Goal: Transaction & Acquisition: Purchase product/service

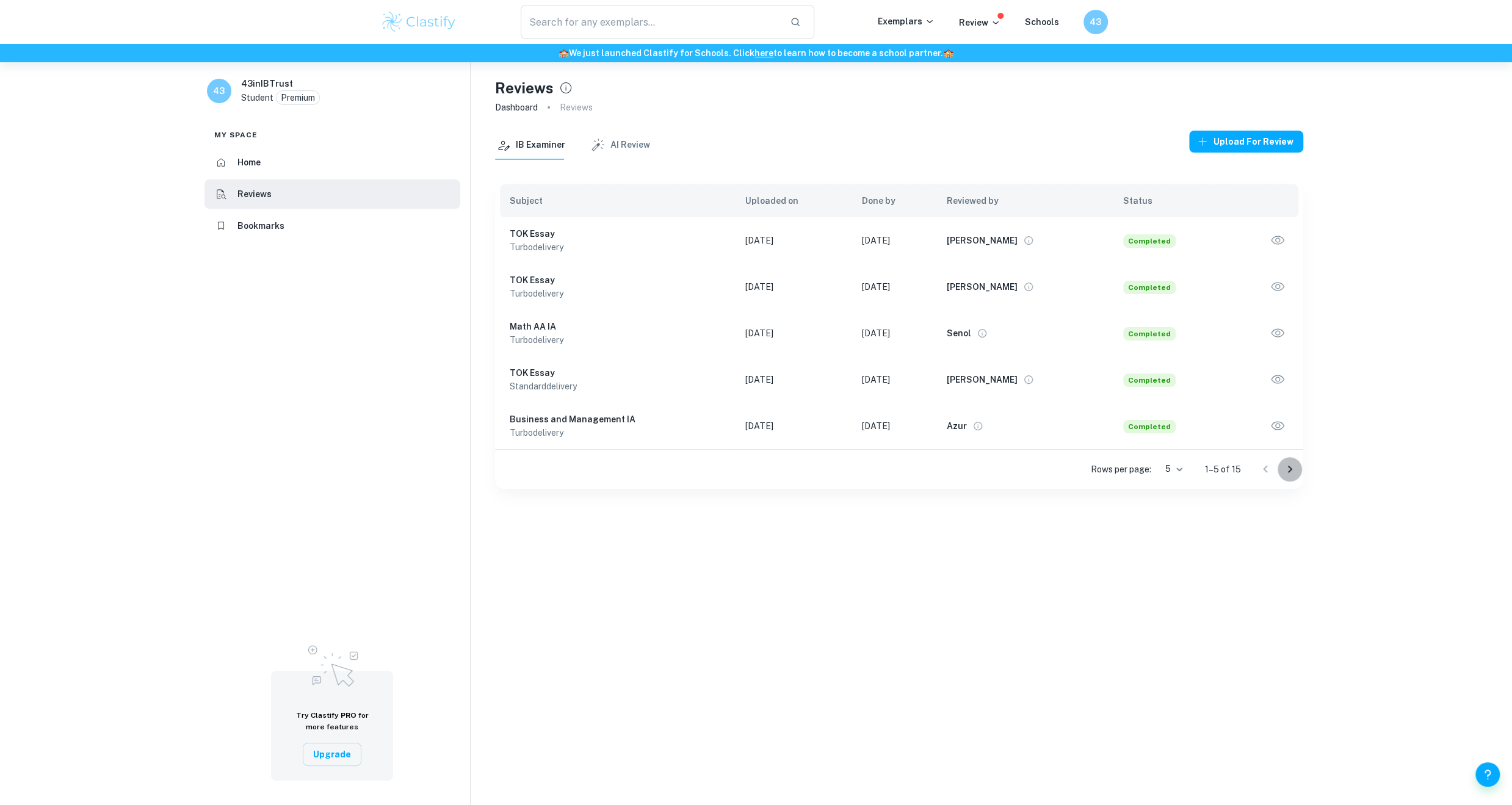
click at [1289, 472] on icon "Go to next page" at bounding box center [1290, 469] width 14 height 14
click at [1293, 464] on icon "Go to next page" at bounding box center [1290, 469] width 14 height 14
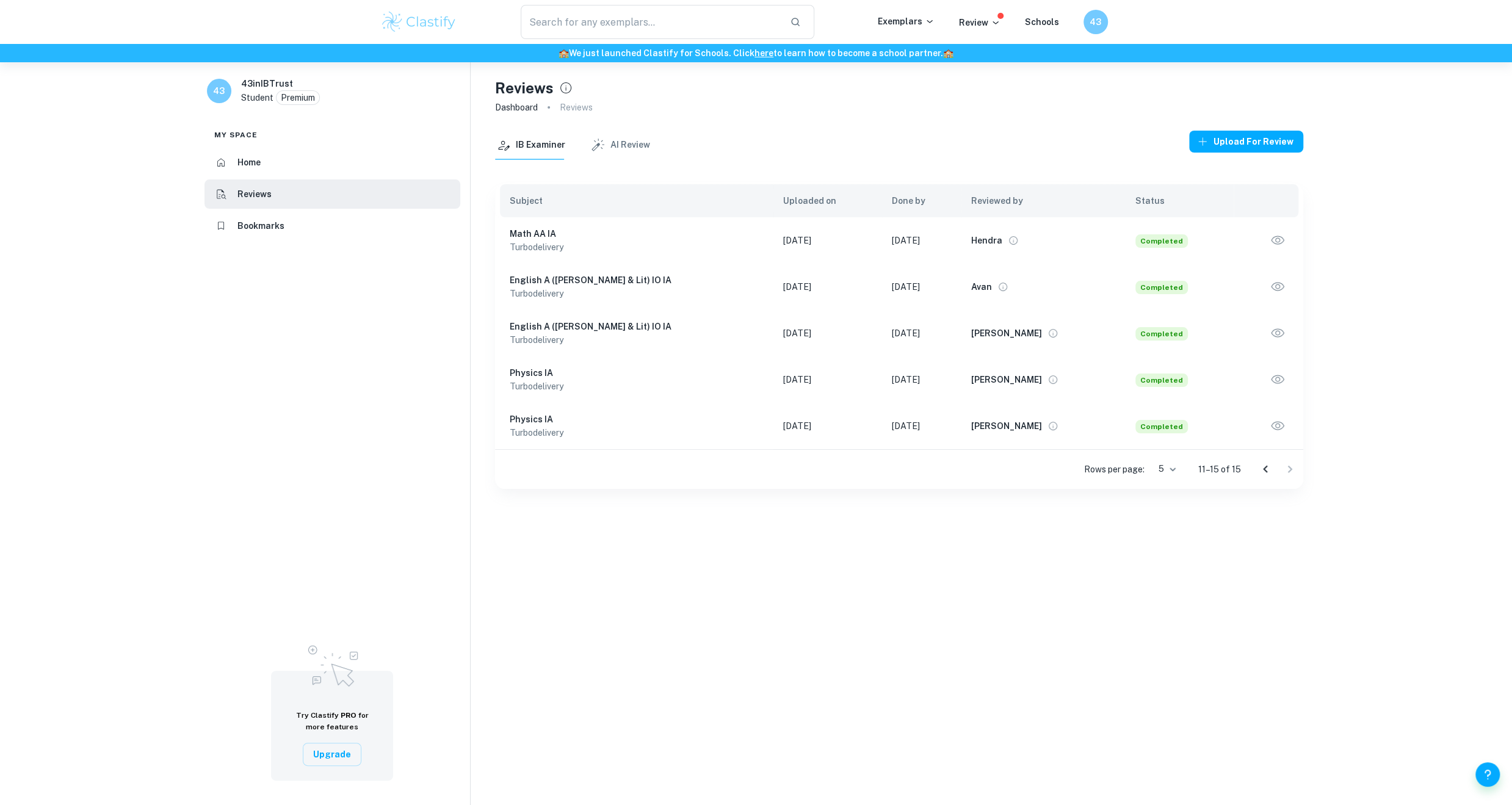
click at [1260, 468] on icon "Go to previous page" at bounding box center [1265, 469] width 14 height 14
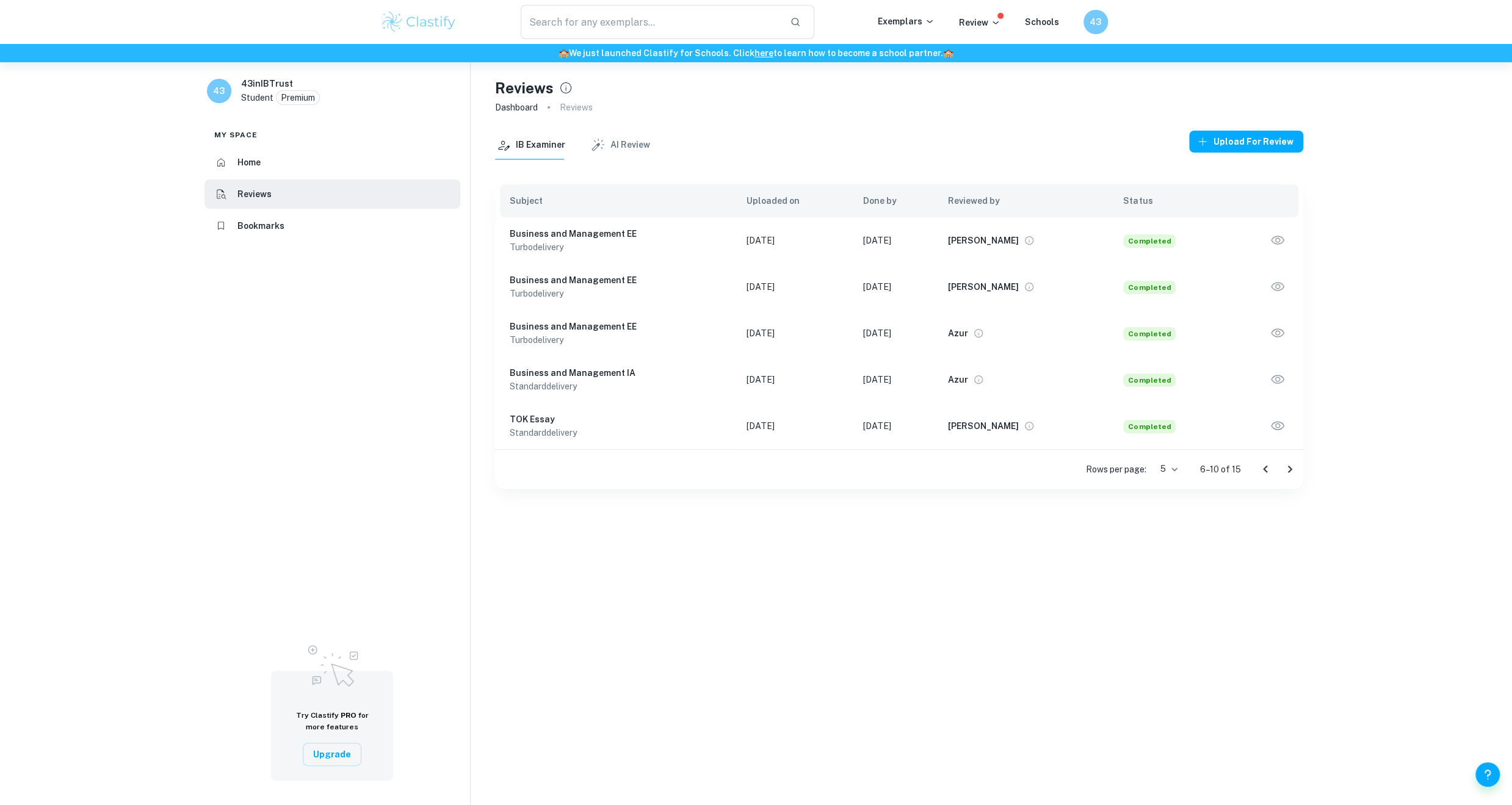
click at [1268, 470] on icon "Go to previous page" at bounding box center [1265, 469] width 14 height 14
click at [879, 381] on td "[DATE]" at bounding box center [894, 380] width 85 height 46
click at [758, 380] on td "[DATE]" at bounding box center [793, 380] width 116 height 46
click at [771, 286] on td "[DATE]" at bounding box center [793, 287] width 116 height 46
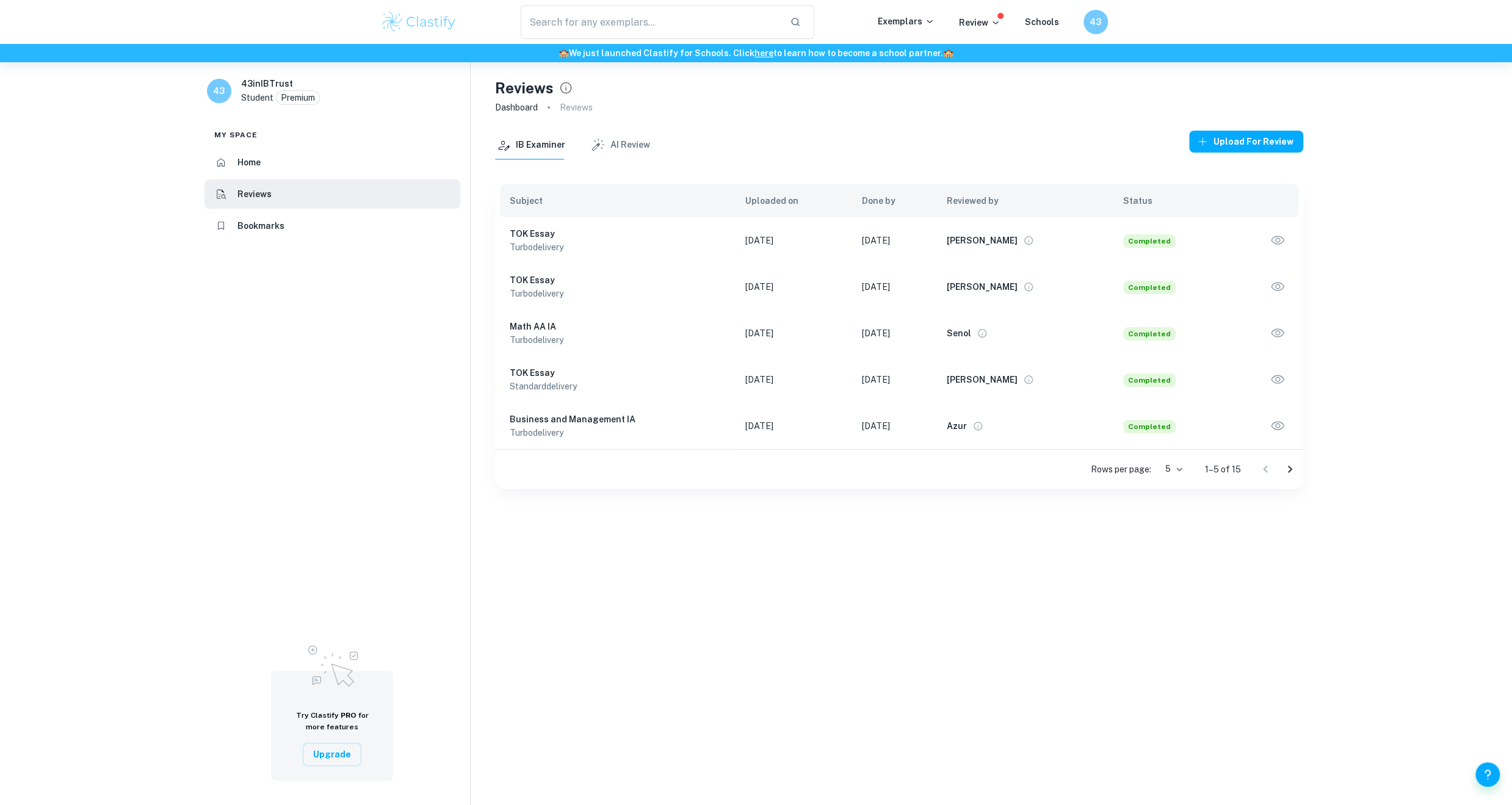
click at [771, 286] on td "[DATE]" at bounding box center [793, 287] width 116 height 46
click at [771, 239] on td "[DATE]" at bounding box center [793, 240] width 116 height 46
click at [1004, 381] on h6 "[PERSON_NAME]" at bounding box center [982, 380] width 71 height 14
click at [1289, 467] on icon "Go to next page" at bounding box center [1290, 469] width 14 height 14
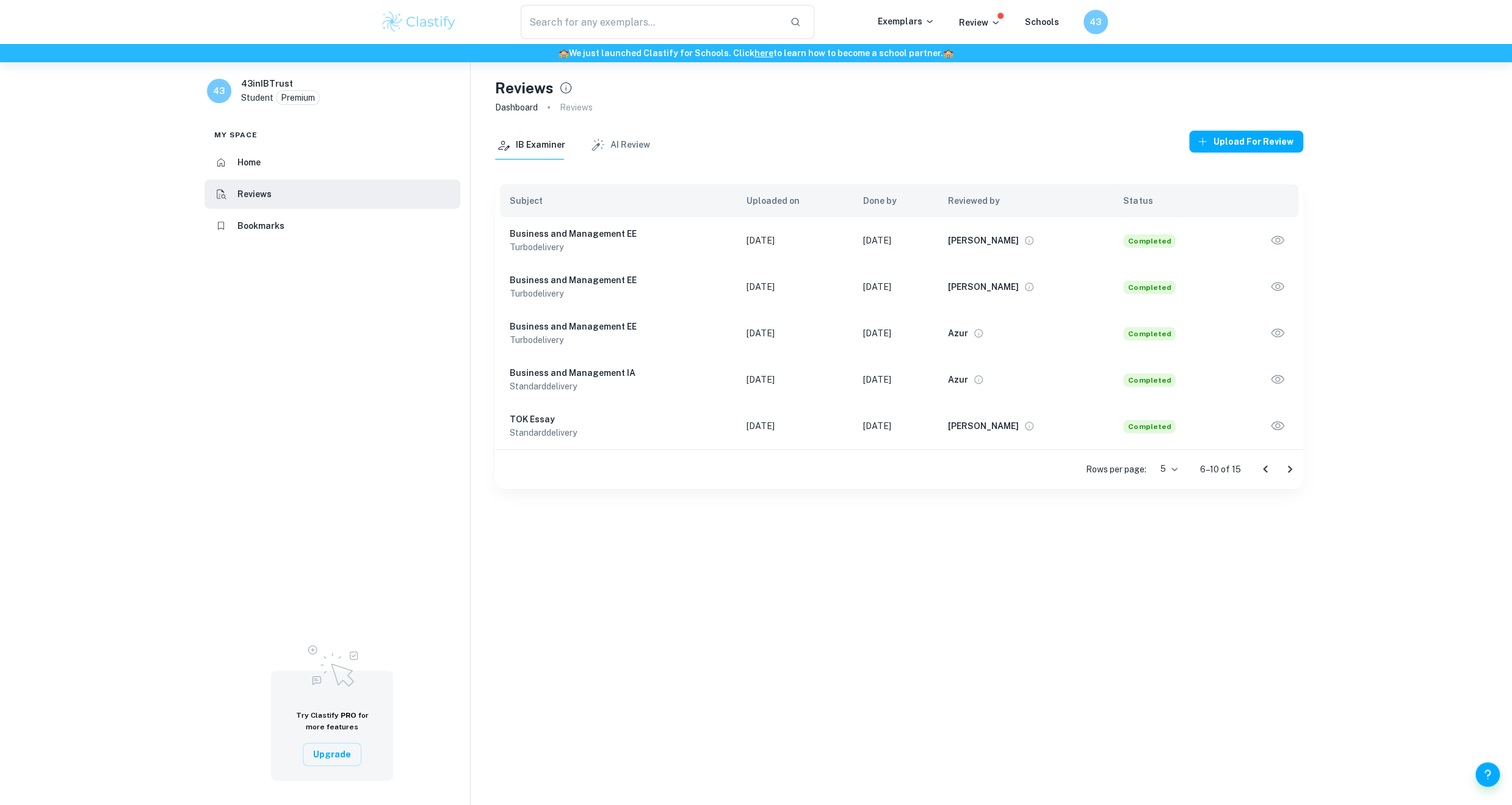
click at [1289, 467] on icon "Go to next page" at bounding box center [1290, 469] width 14 height 14
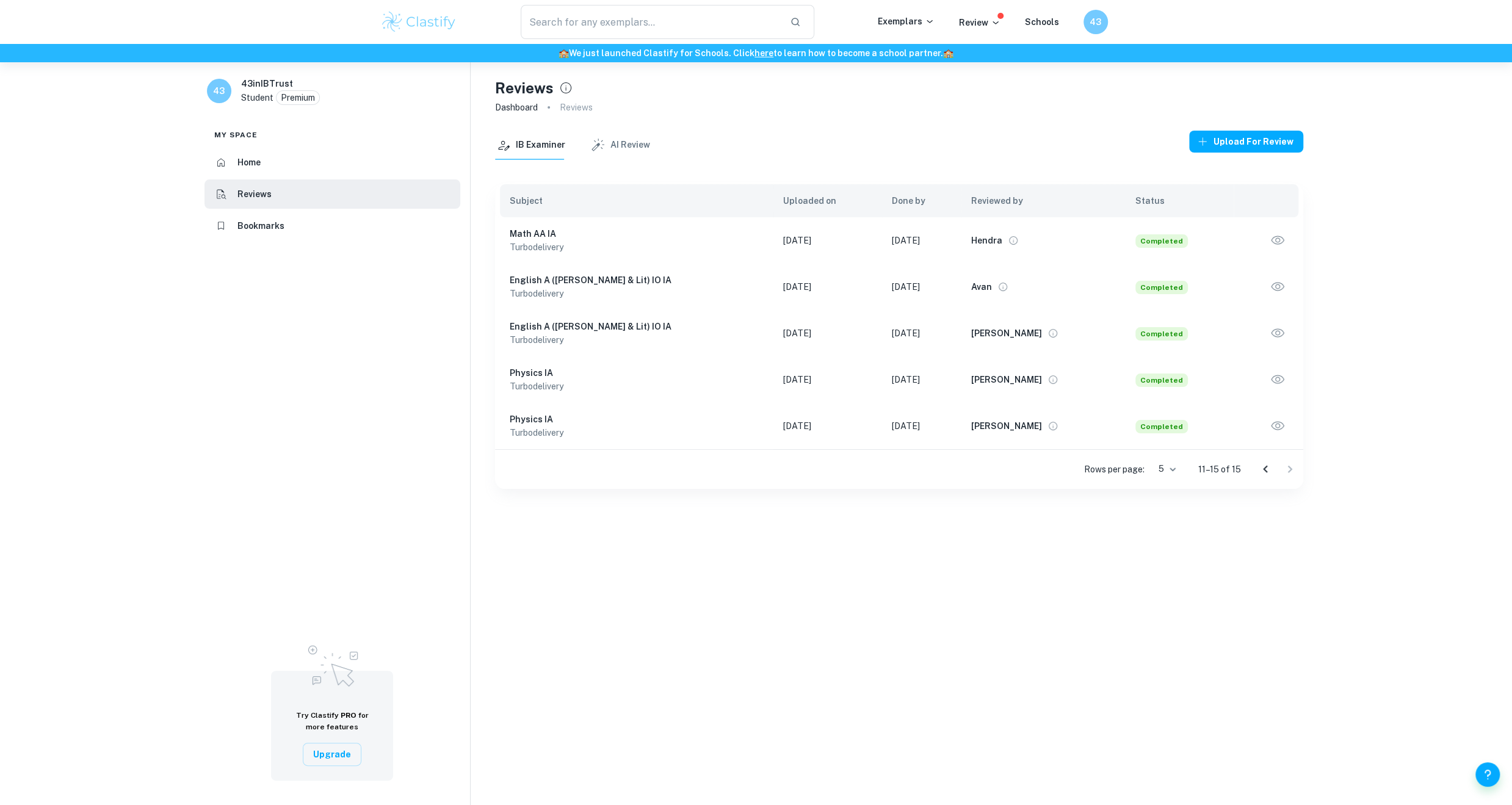
click at [1289, 467] on div at bounding box center [1277, 469] width 49 height 25
click at [1266, 476] on icon "Go to previous page" at bounding box center [1265, 469] width 14 height 14
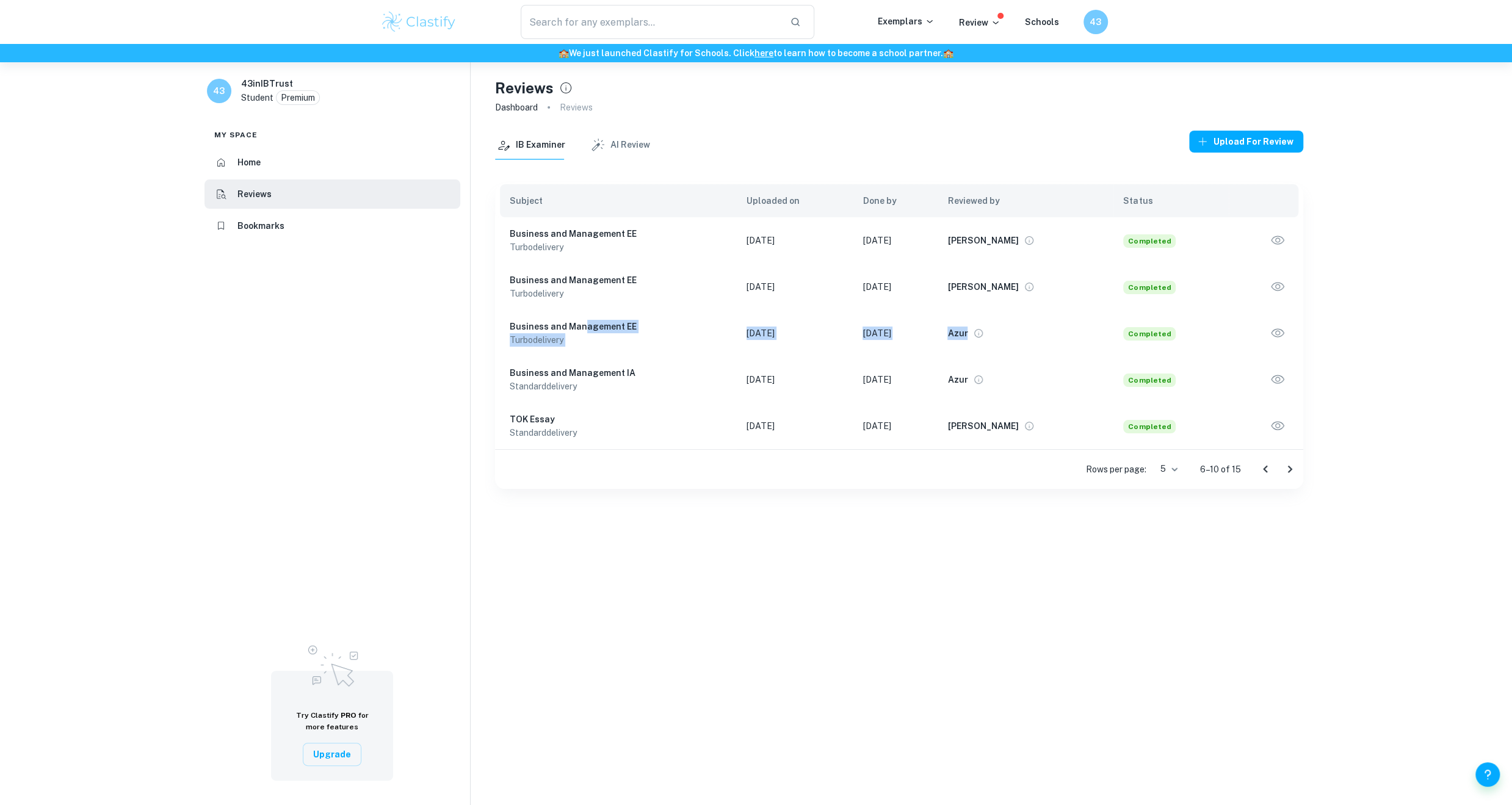
drag, startPoint x: 579, startPoint y: 326, endPoint x: 1053, endPoint y: 329, distance: 474.0
click at [1053, 329] on tr "Business and Management EE turbo delivery [DATE] [DATE] Azur Completed" at bounding box center [899, 333] width 808 height 46
drag, startPoint x: 551, startPoint y: 285, endPoint x: 824, endPoint y: 270, distance: 273.4
click at [1053, 289] on tr "Business and Management EE turbo delivery [DATE] [DATE] [PERSON_NAME] Completed" at bounding box center [899, 287] width 808 height 46
drag, startPoint x: 573, startPoint y: 238, endPoint x: 1060, endPoint y: 251, distance: 487.2
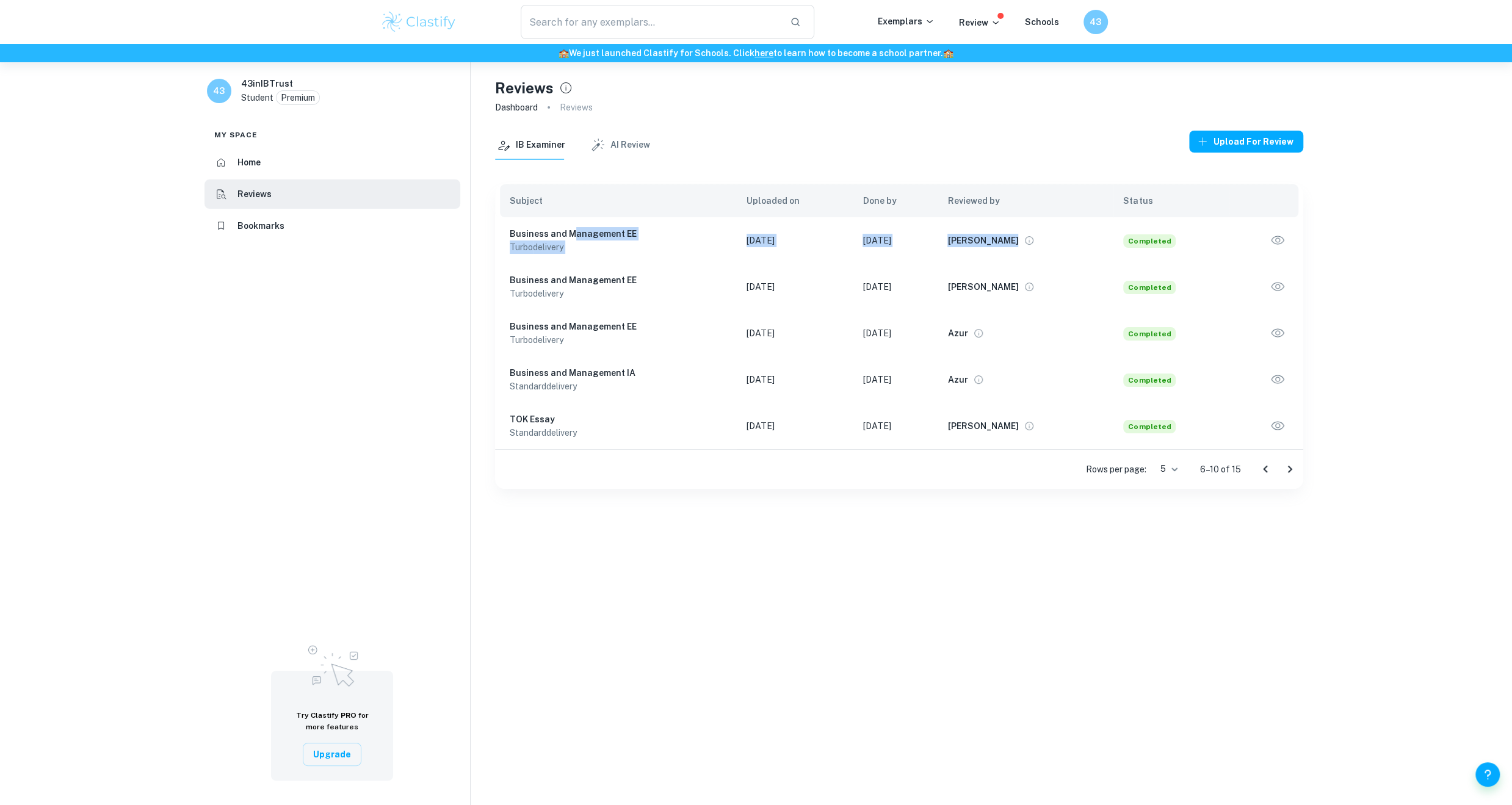
click at [1060, 251] on tr "Business and Management EE turbo delivery [DATE] [DATE] [PERSON_NAME] Completed" at bounding box center [899, 240] width 808 height 46
click at [1265, 469] on icon "Go to previous page" at bounding box center [1265, 469] width 14 height 14
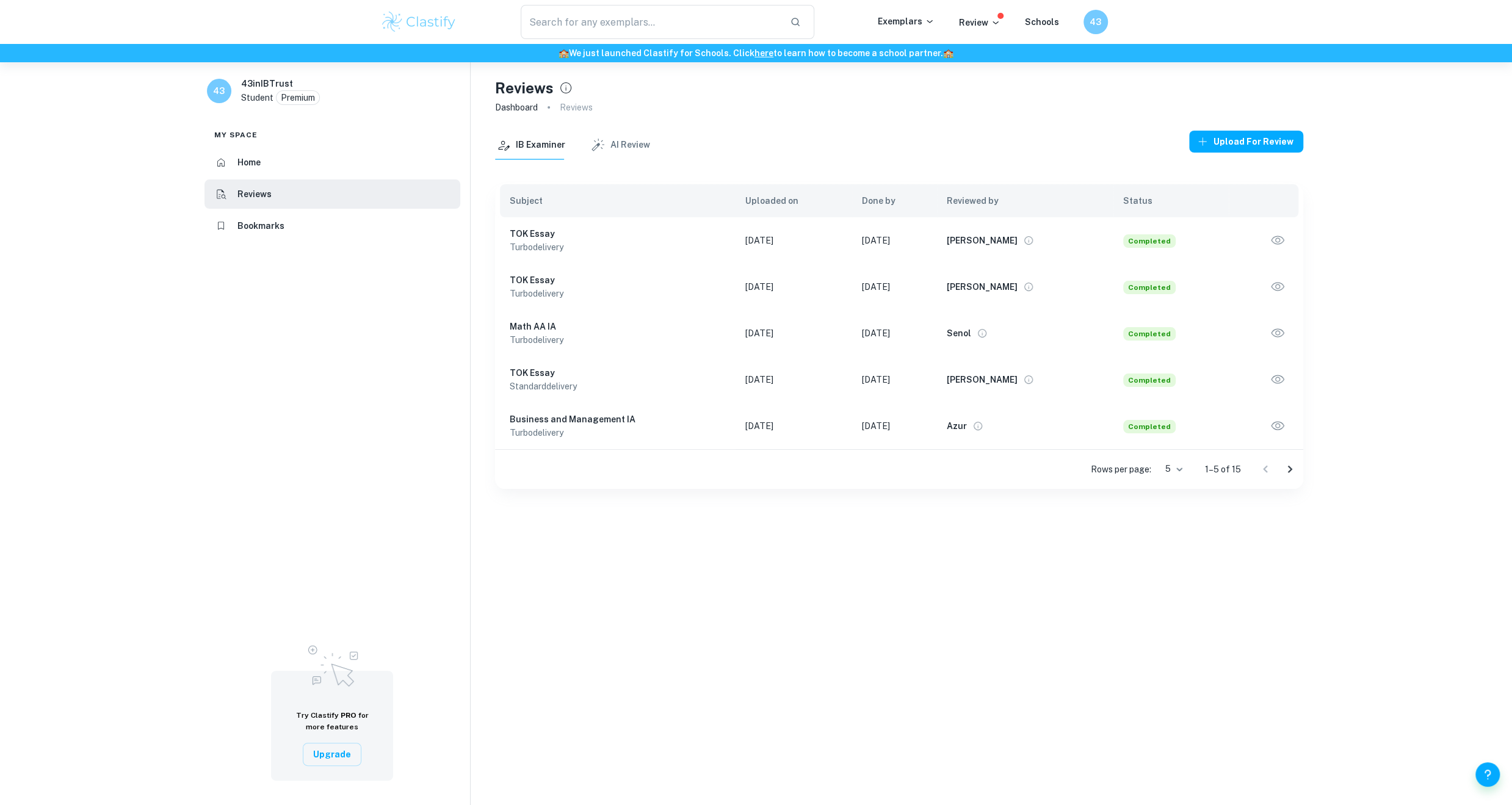
click at [1021, 553] on div "Reviews Dashboard Reviews IB Examiner AI Review Upload for review Subject Uploa…" at bounding box center [899, 464] width 856 height 805
click at [1025, 373] on button "View full profile" at bounding box center [1028, 379] width 17 height 17
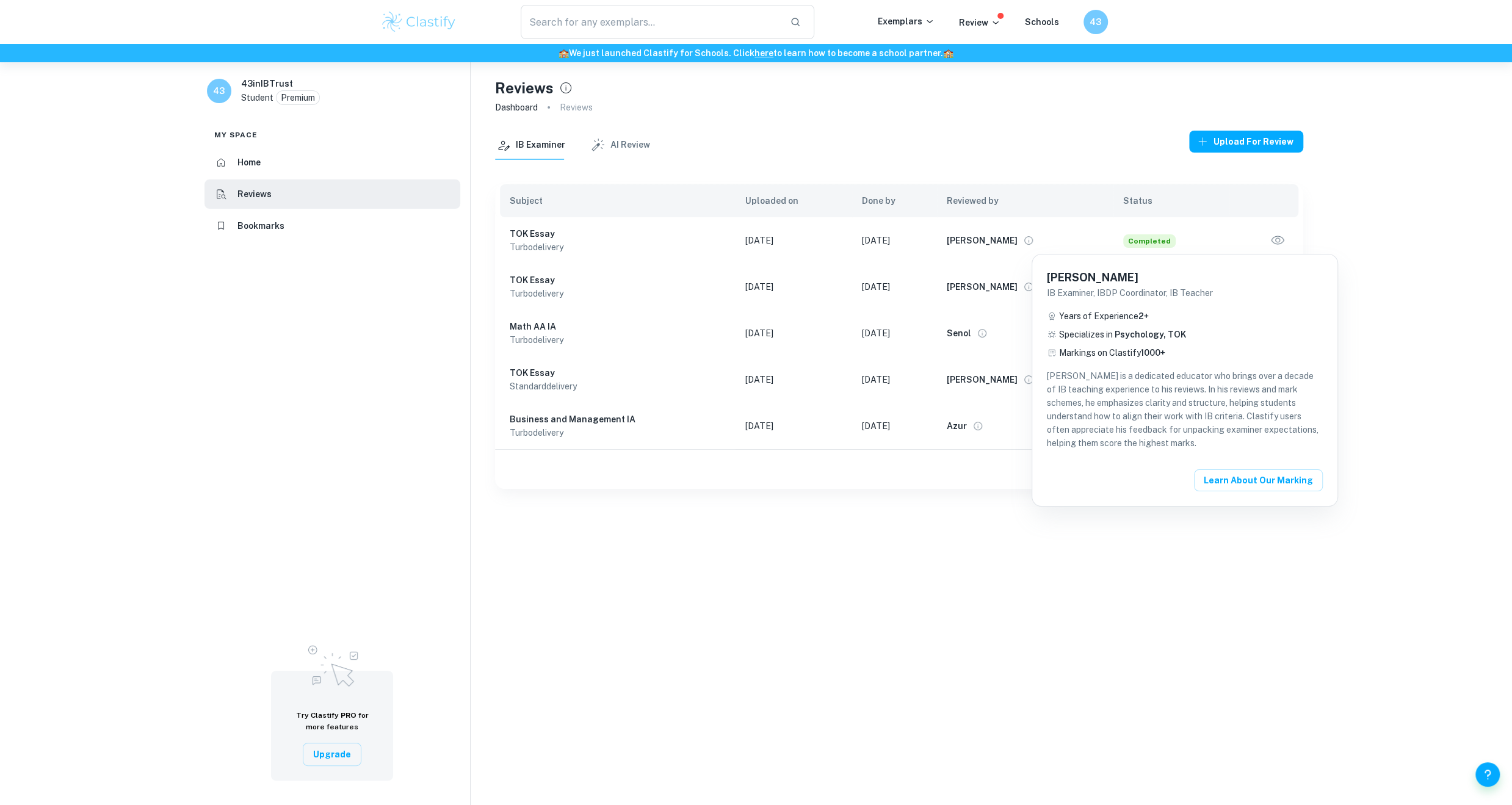
click at [1128, 376] on p "[PERSON_NAME] is a dedicated educator who brings over a decade of IB teaching e…" at bounding box center [1184, 409] width 276 height 81
click at [943, 457] on div at bounding box center [756, 402] width 1512 height 805
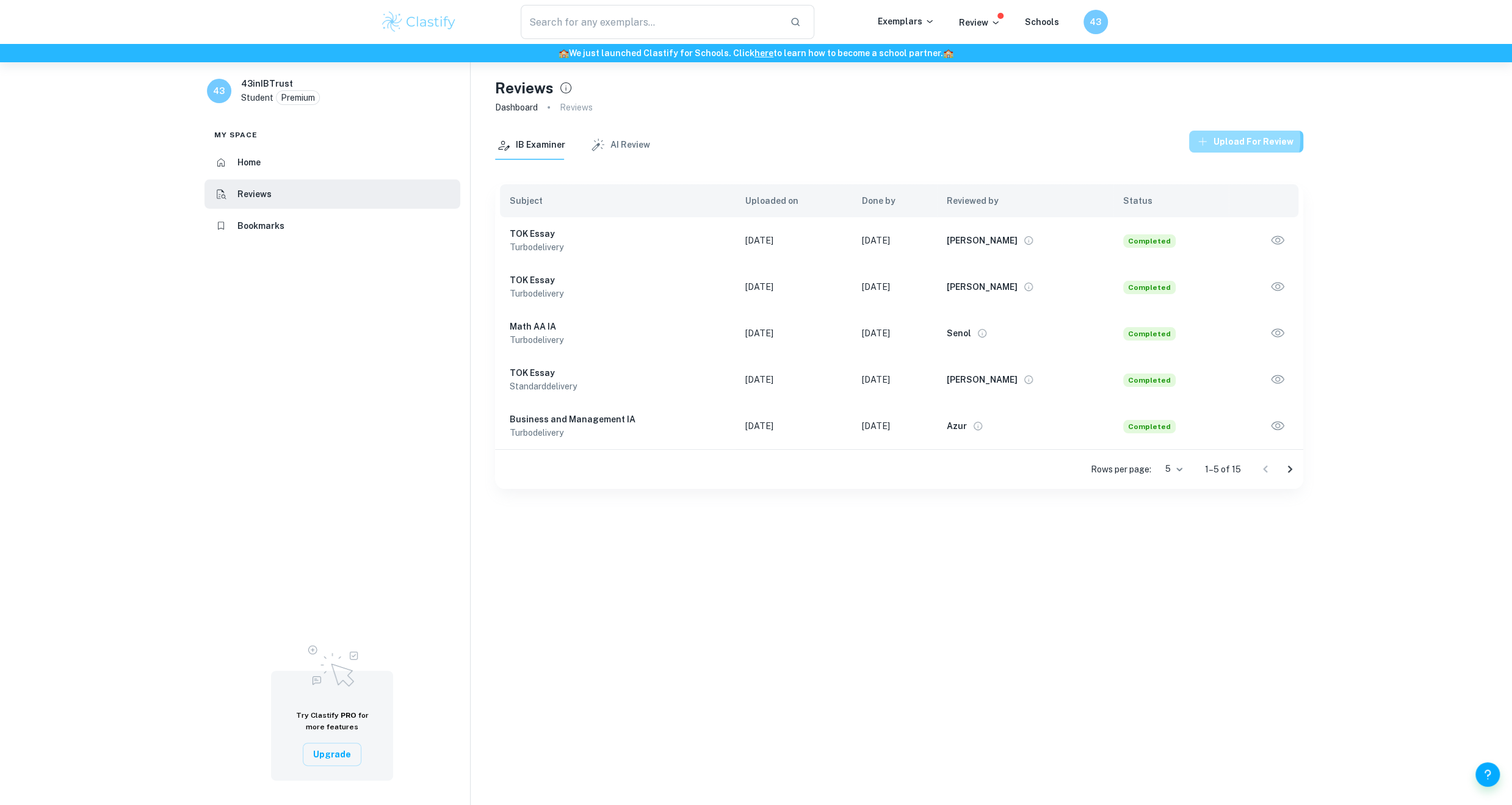
click at [1233, 140] on button "Upload for review" at bounding box center [1246, 142] width 114 height 22
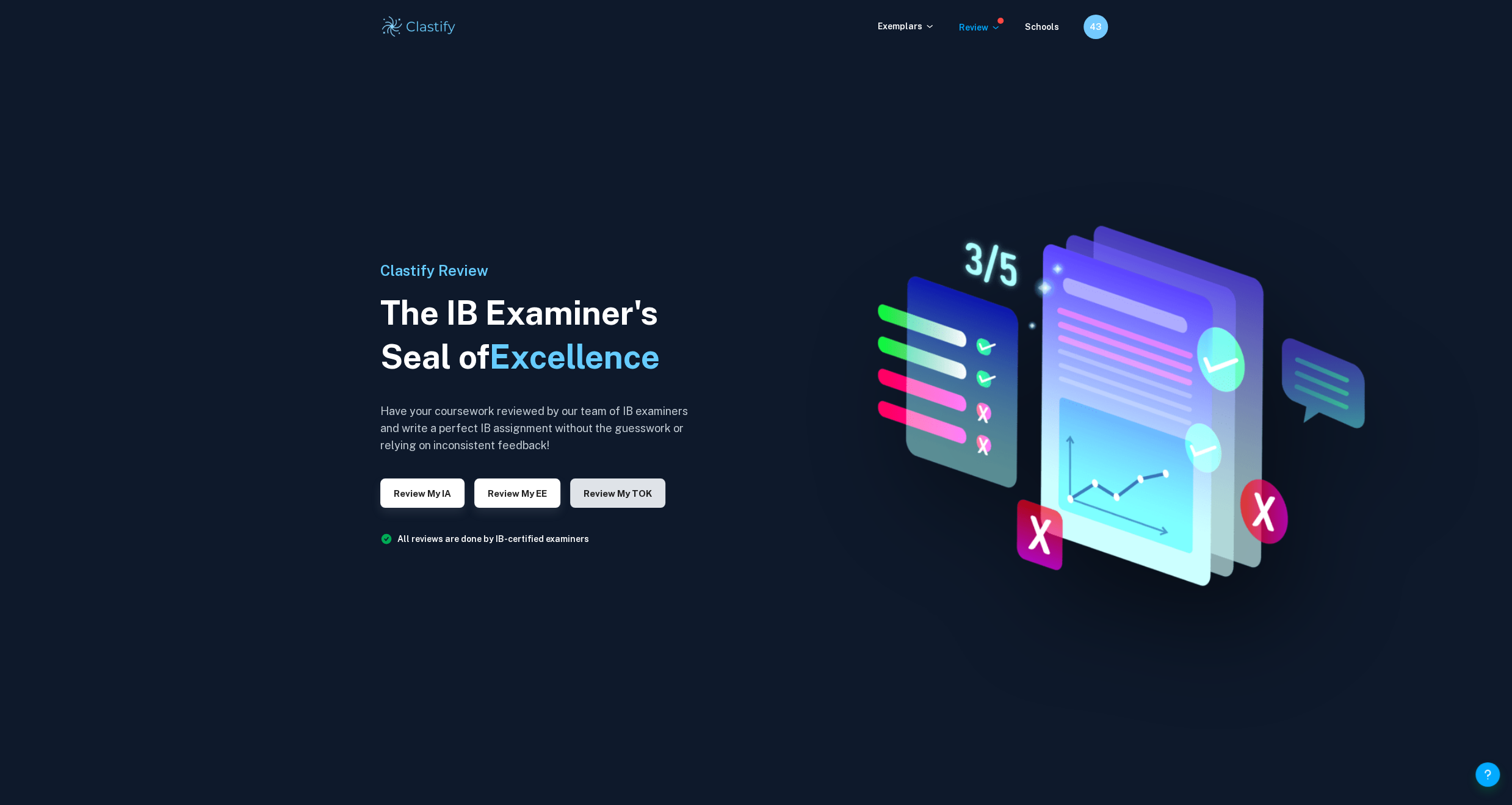
click at [641, 487] on button "Review my TOK" at bounding box center [617, 493] width 95 height 30
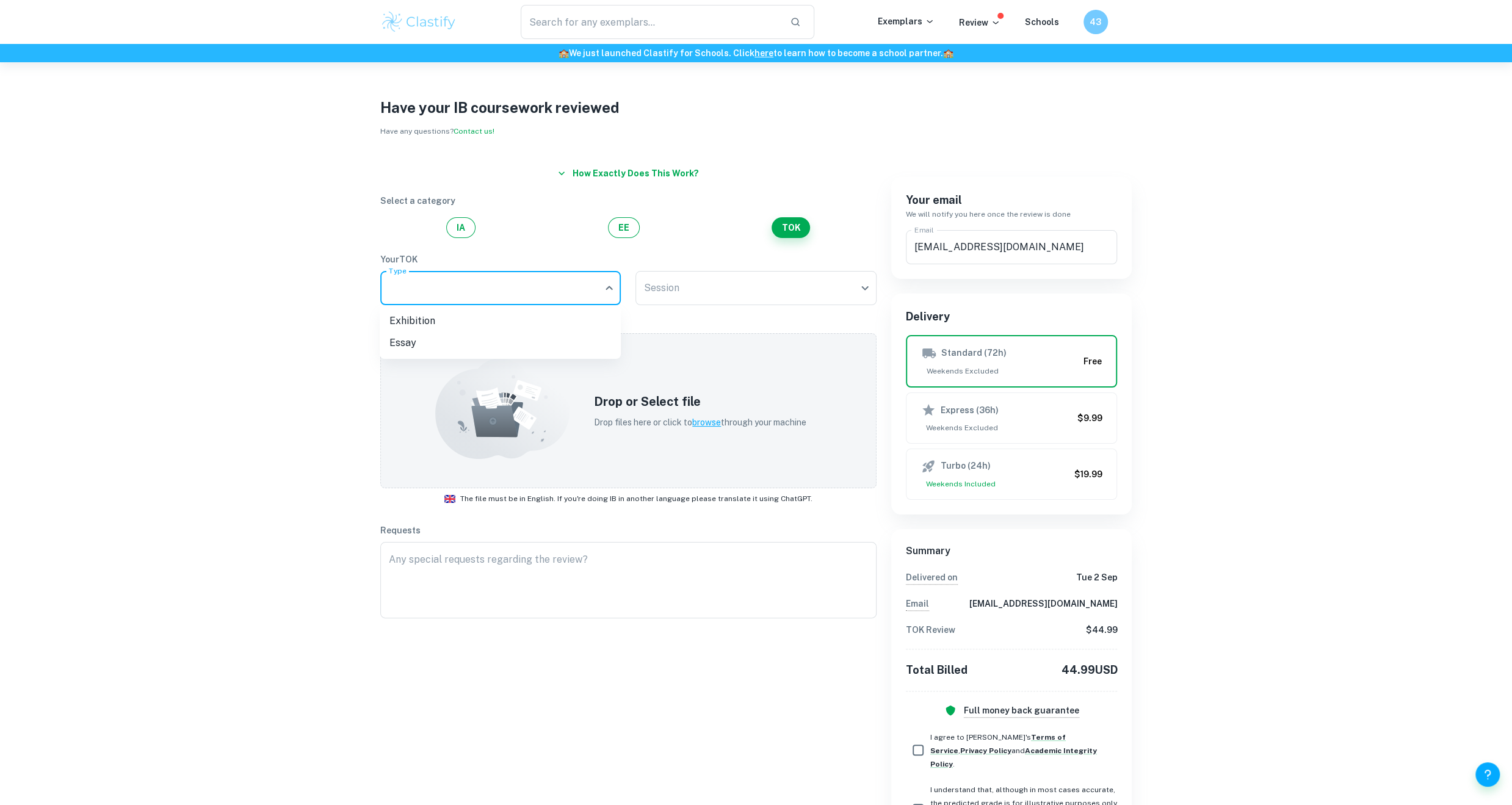
click at [591, 296] on body "We value your privacy We use cookies to enhance your browsing experience, serve…" at bounding box center [756, 464] width 1512 height 805
click at [455, 346] on li "Essay" at bounding box center [500, 343] width 241 height 22
type input "Essay"
click at [731, 294] on body "We value your privacy We use cookies to enhance your browsing experience, serve…" at bounding box center [756, 464] width 1512 height 805
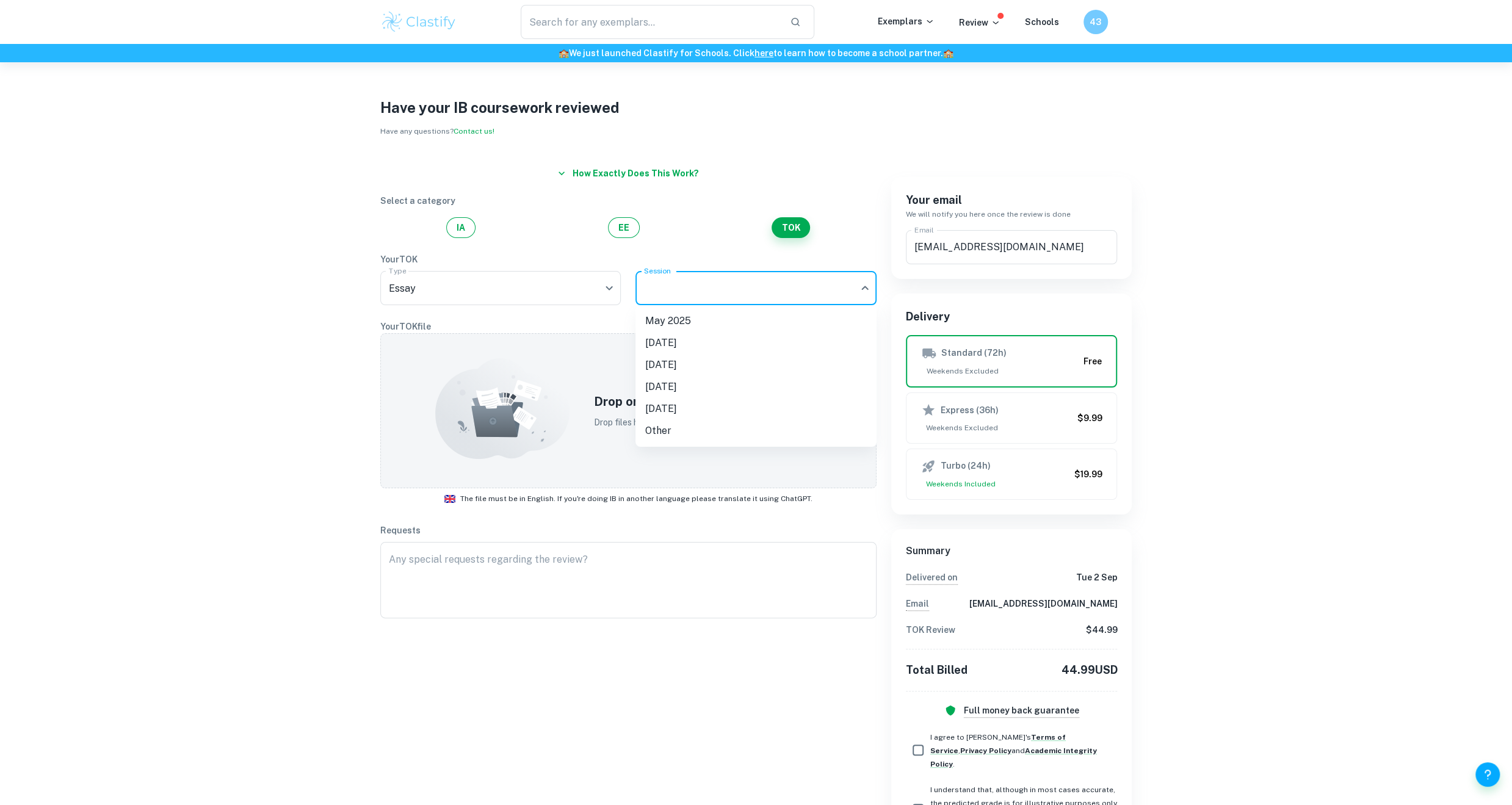
click at [722, 344] on li "[DATE]" at bounding box center [756, 343] width 241 height 22
type input "N25"
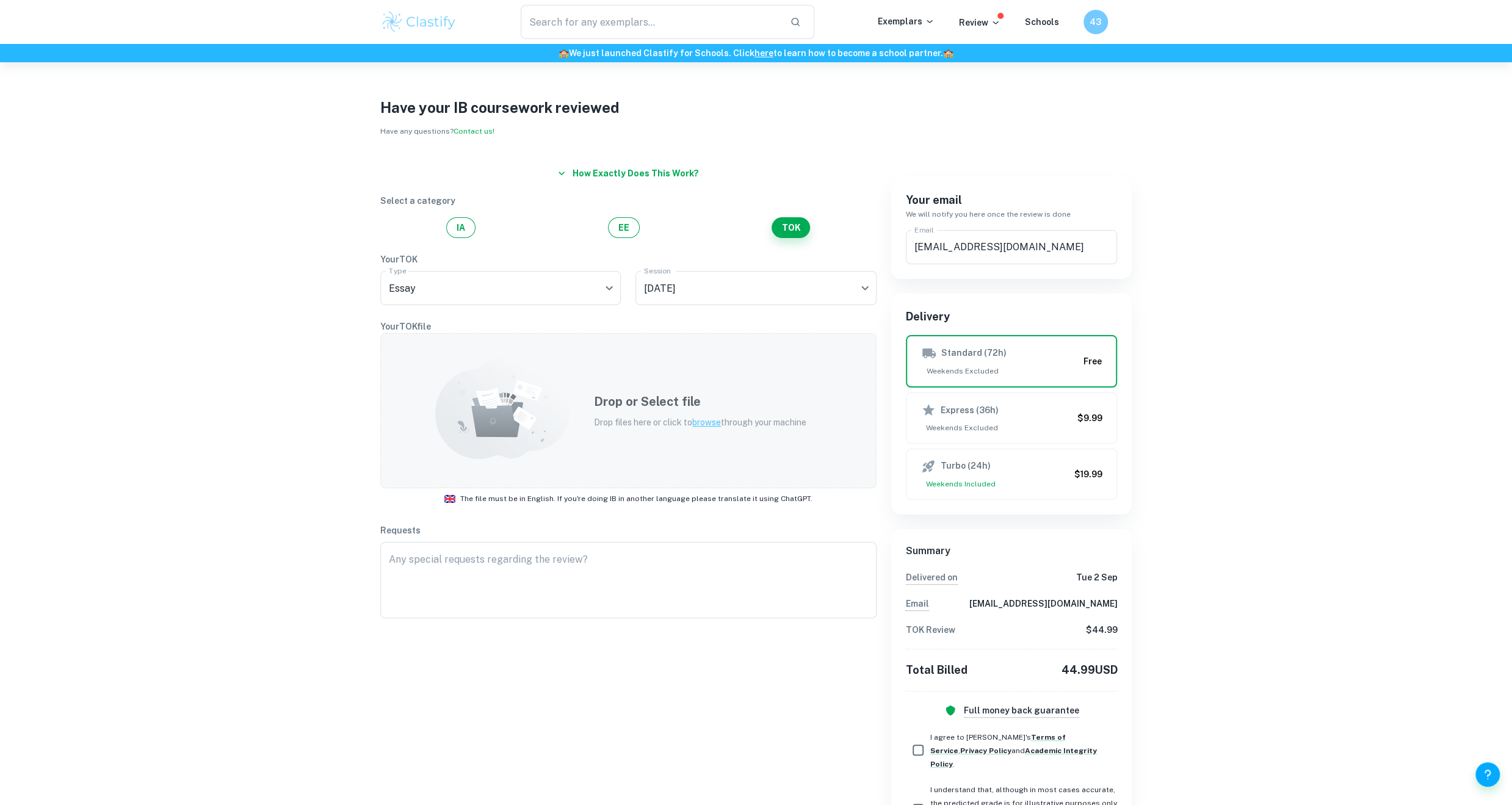
click at [714, 423] on span "browse" at bounding box center [707, 422] width 29 height 10
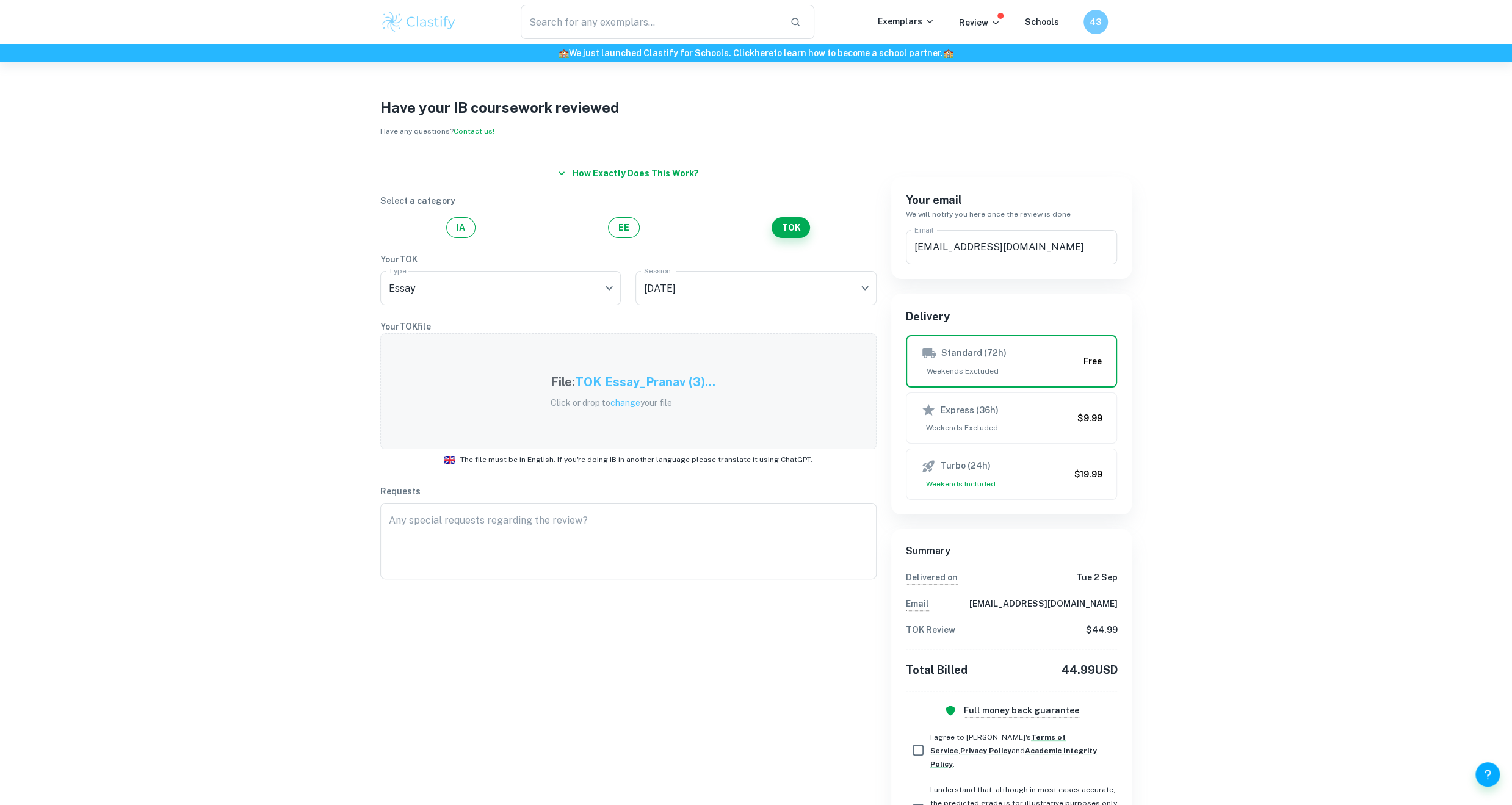
click at [636, 404] on span "change" at bounding box center [624, 403] width 30 height 10
click at [632, 405] on span "change" at bounding box center [624, 403] width 30 height 10
click at [292, 391] on div "Have your IB coursework reviewed Have any questions? Contact us! How exactly do…" at bounding box center [756, 484] width 1512 height 845
click at [1029, 473] on div "Turbo (24h) Weekends Included" at bounding box center [995, 474] width 148 height 30
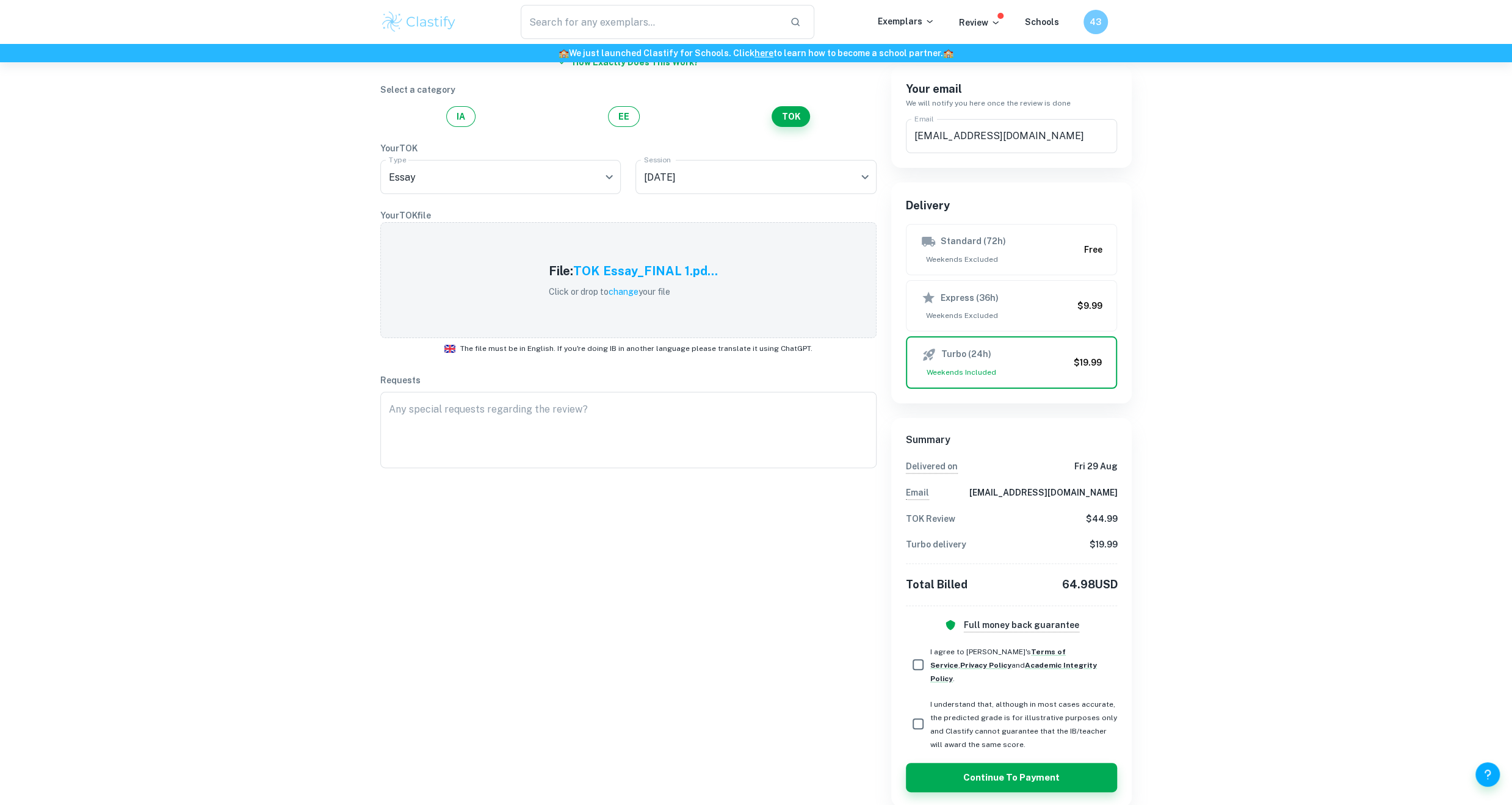
scroll to position [112, 0]
click at [918, 659] on input "I agree to [PERSON_NAME]'s Terms of Service , Privacy Policy and Academic Integ…" at bounding box center [918, 664] width 25 height 25
checkbox input "true"
click at [922, 712] on input "I understand that, although in most cases accurate, the predicted grade is for …" at bounding box center [918, 724] width 25 height 25
checkbox input "true"
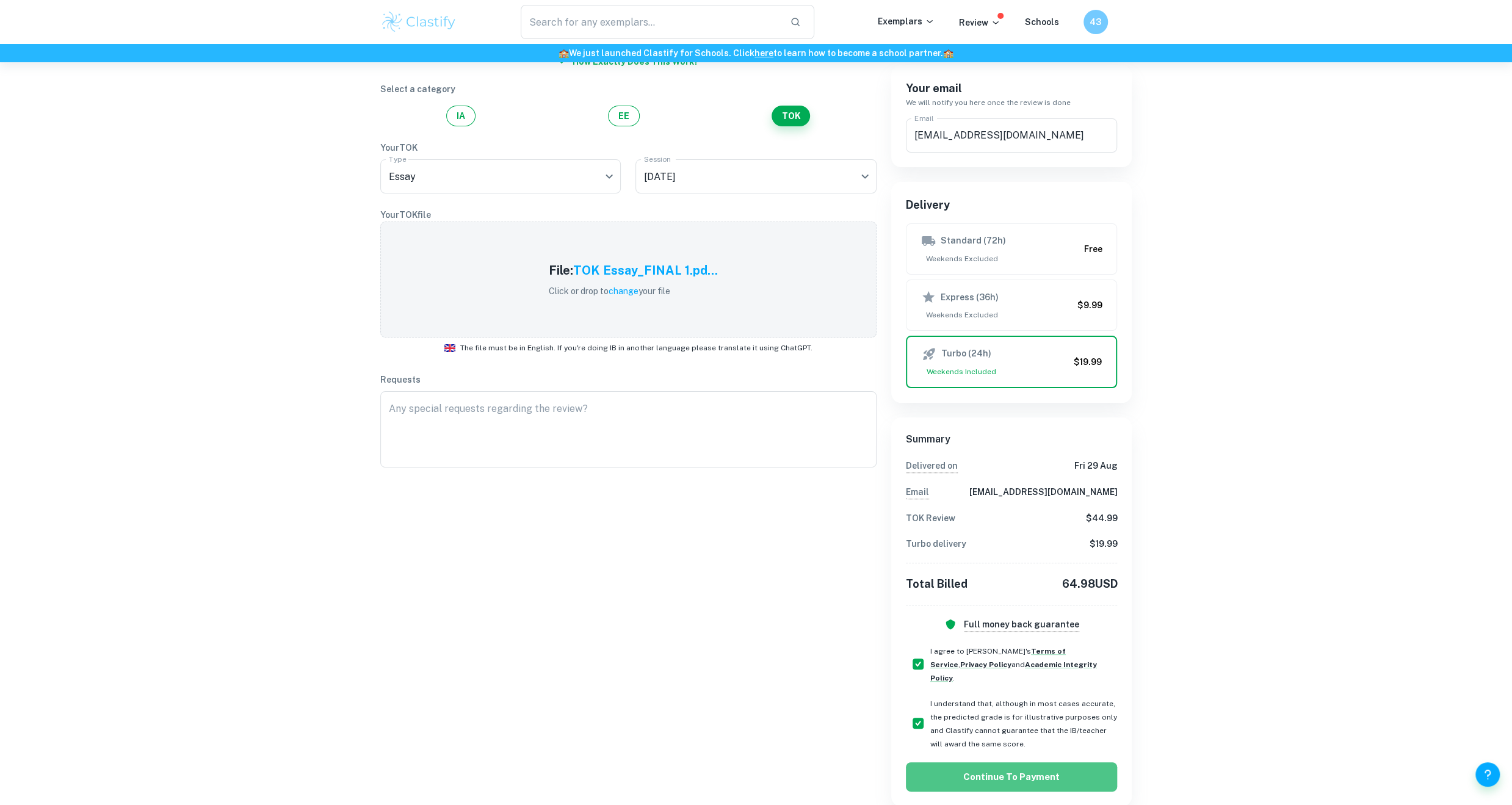
click at [1003, 764] on button "Continue to Payment" at bounding box center [1012, 777] width 212 height 30
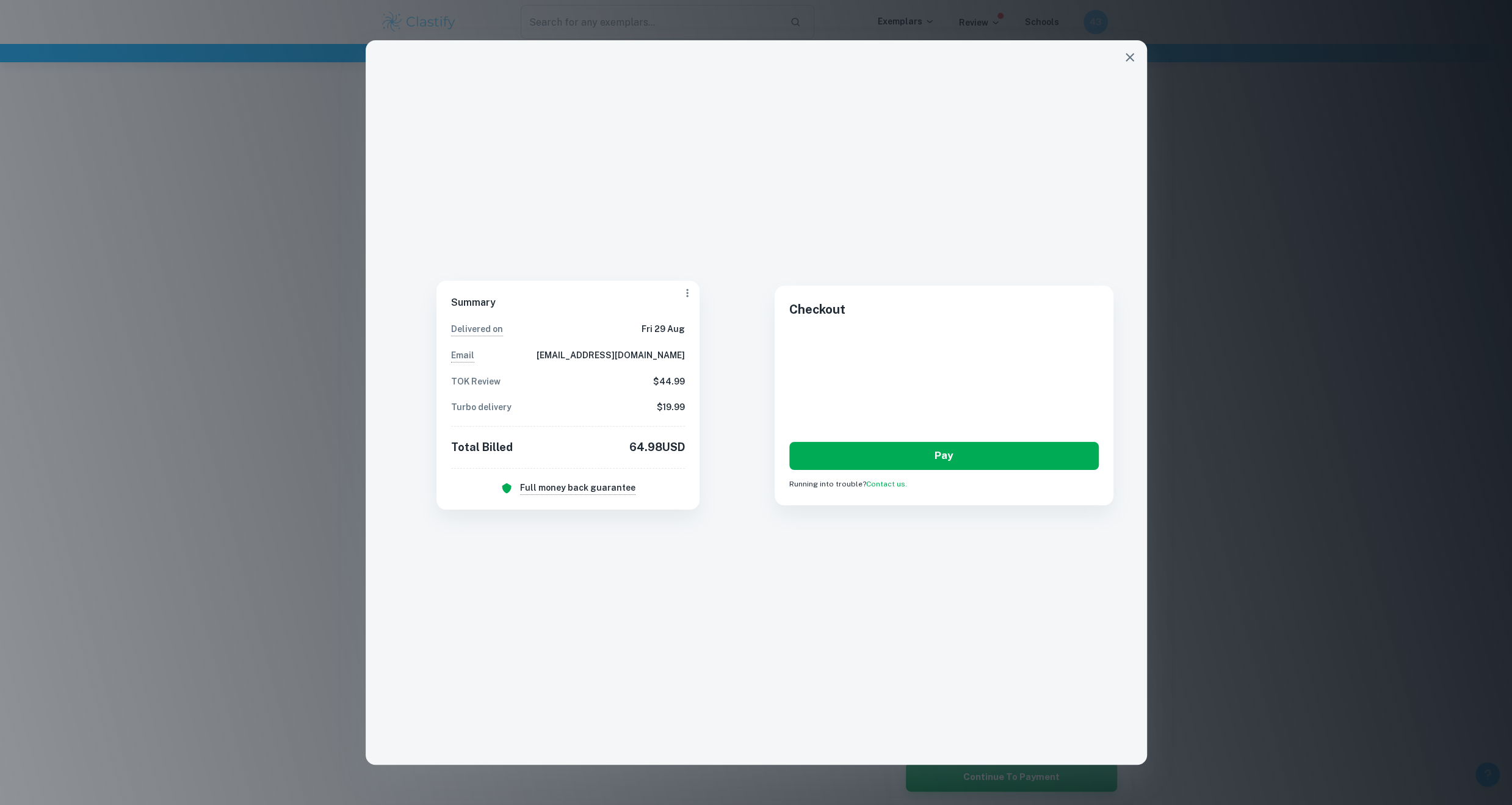
click at [933, 448] on button "Pay" at bounding box center [943, 456] width 309 height 27
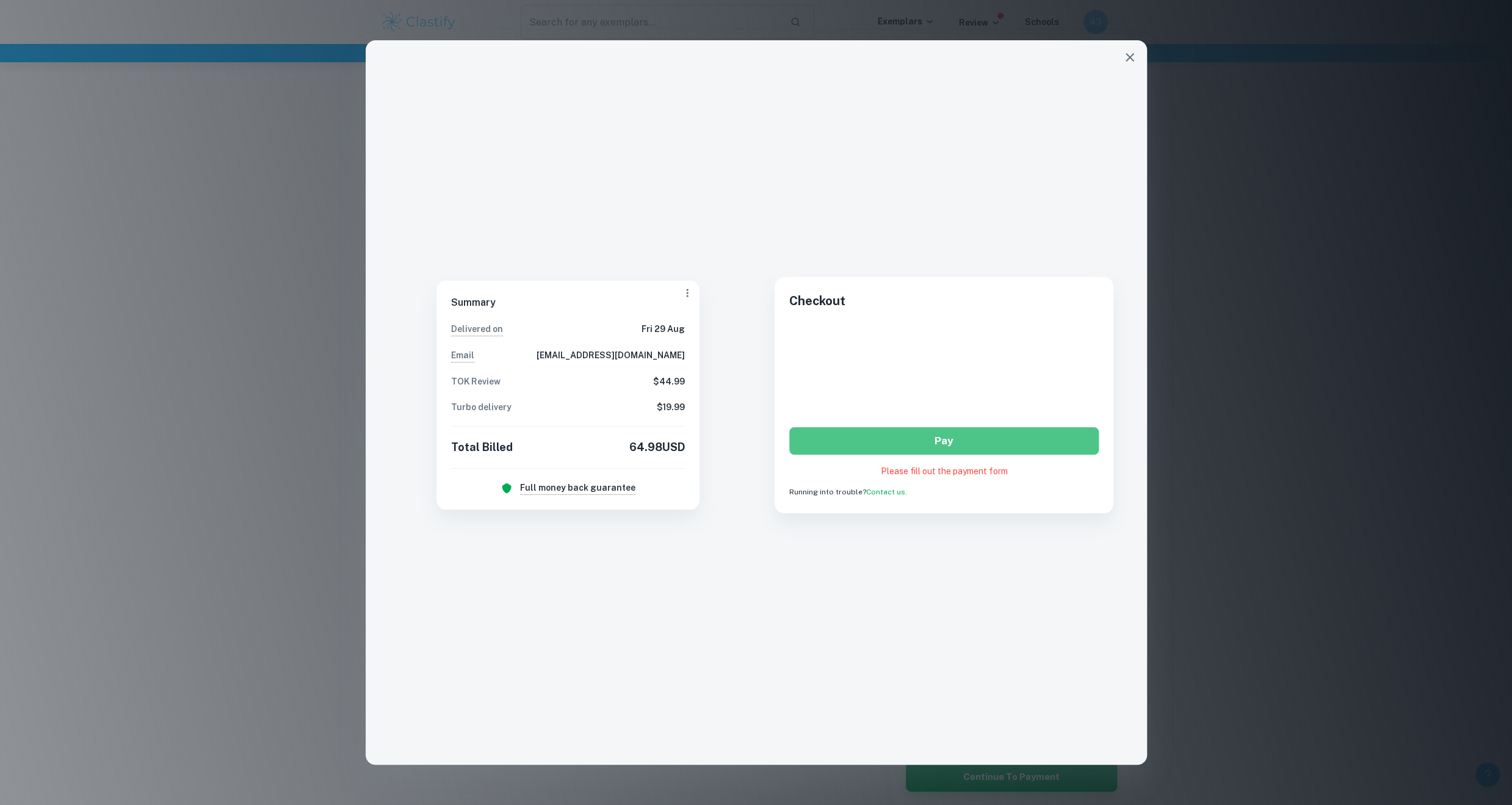
click at [923, 443] on button "Pay" at bounding box center [943, 441] width 309 height 27
click at [1135, 56] on icon "button" at bounding box center [1129, 57] width 14 height 14
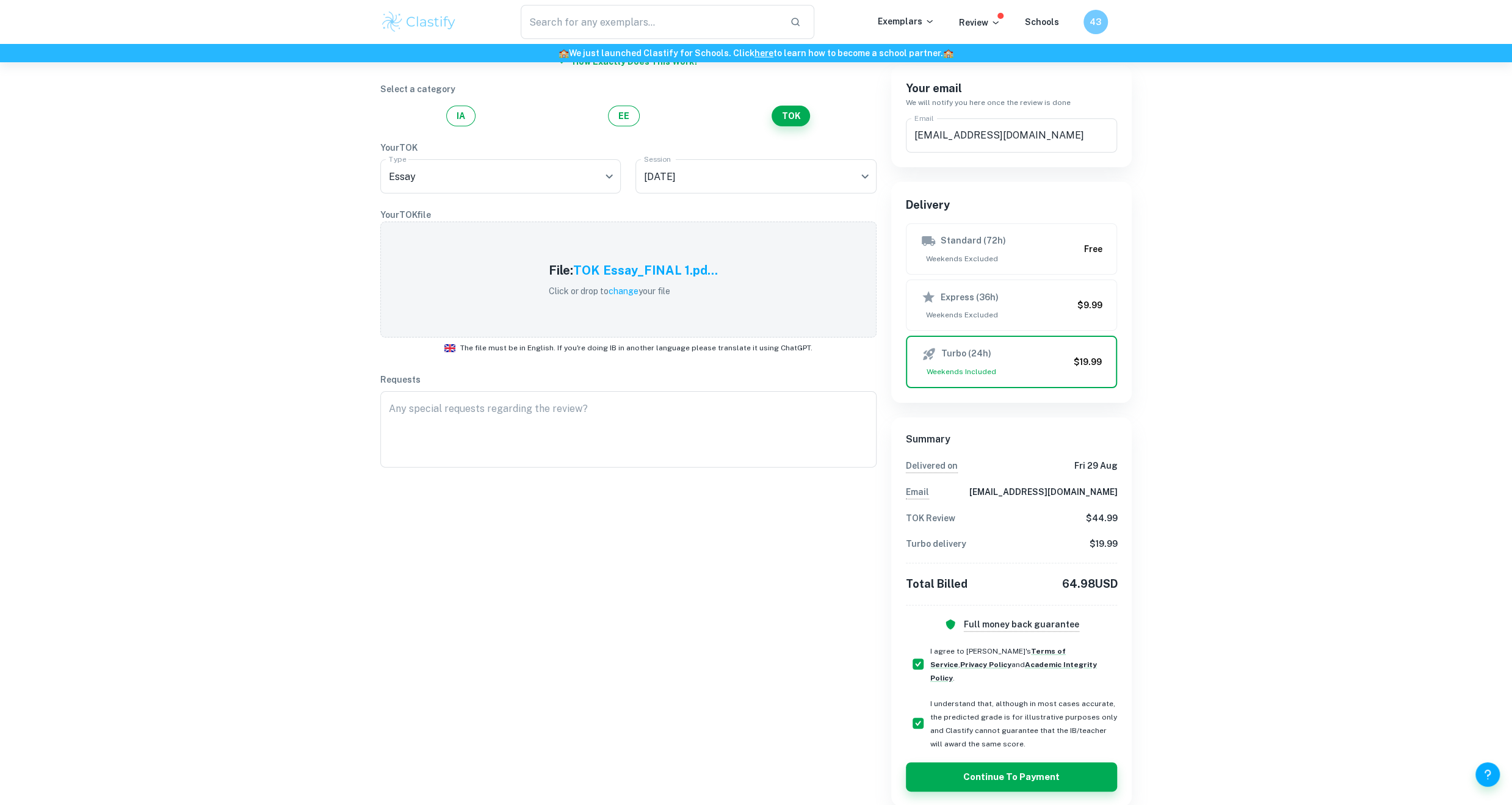
click at [815, 508] on div "How exactly does this work? Select a category IA EE TOK Your TOK Type Essay Ess…" at bounding box center [620, 421] width 511 height 771
click at [1011, 766] on button "Continue to Payment" at bounding box center [1012, 777] width 212 height 30
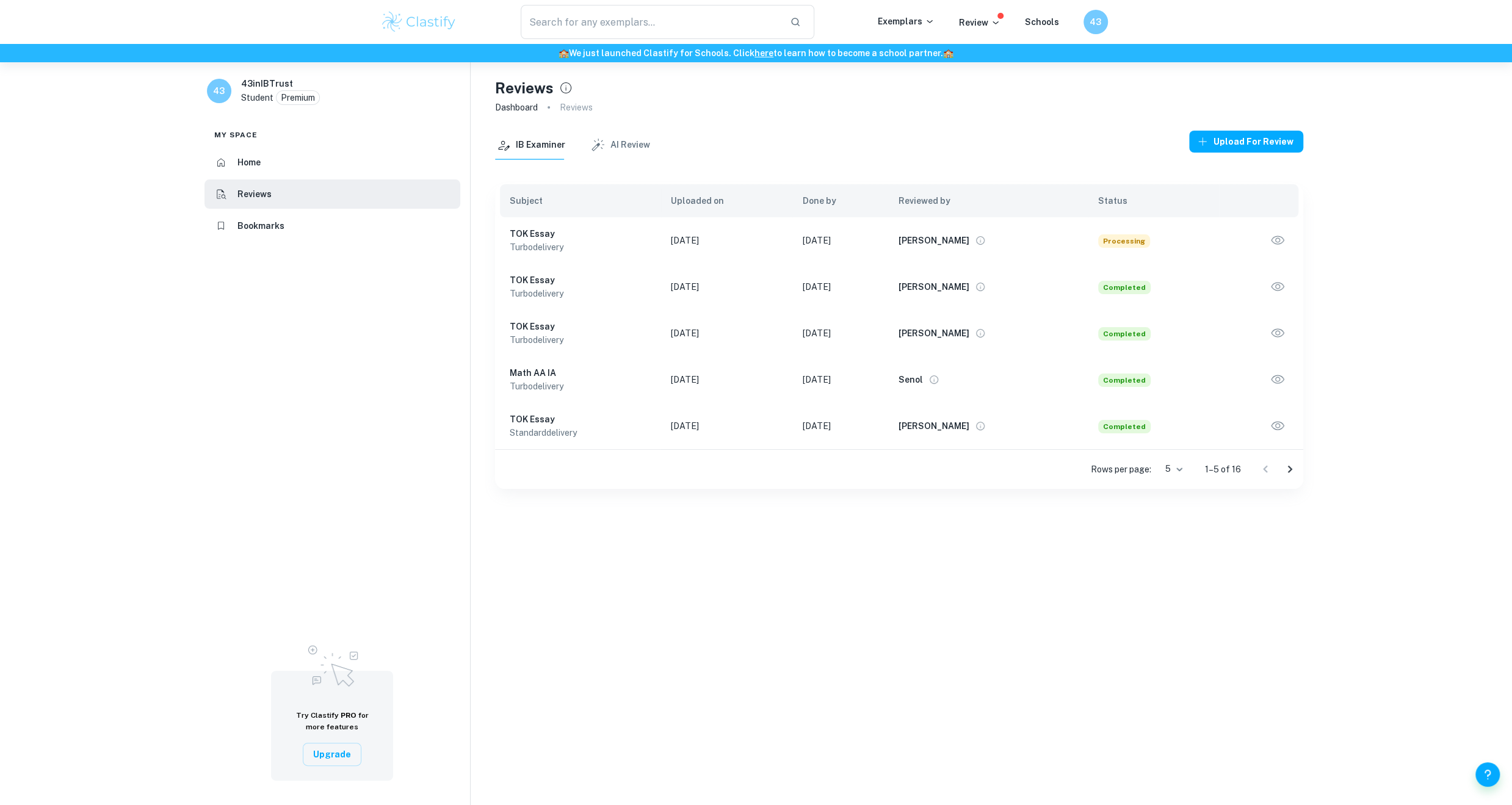
click at [615, 575] on div "Reviews Dashboard Reviews IB Examiner AI Review Upload for review Subject Uploa…" at bounding box center [899, 464] width 856 height 805
